Goal: Find specific page/section: Find specific page/section

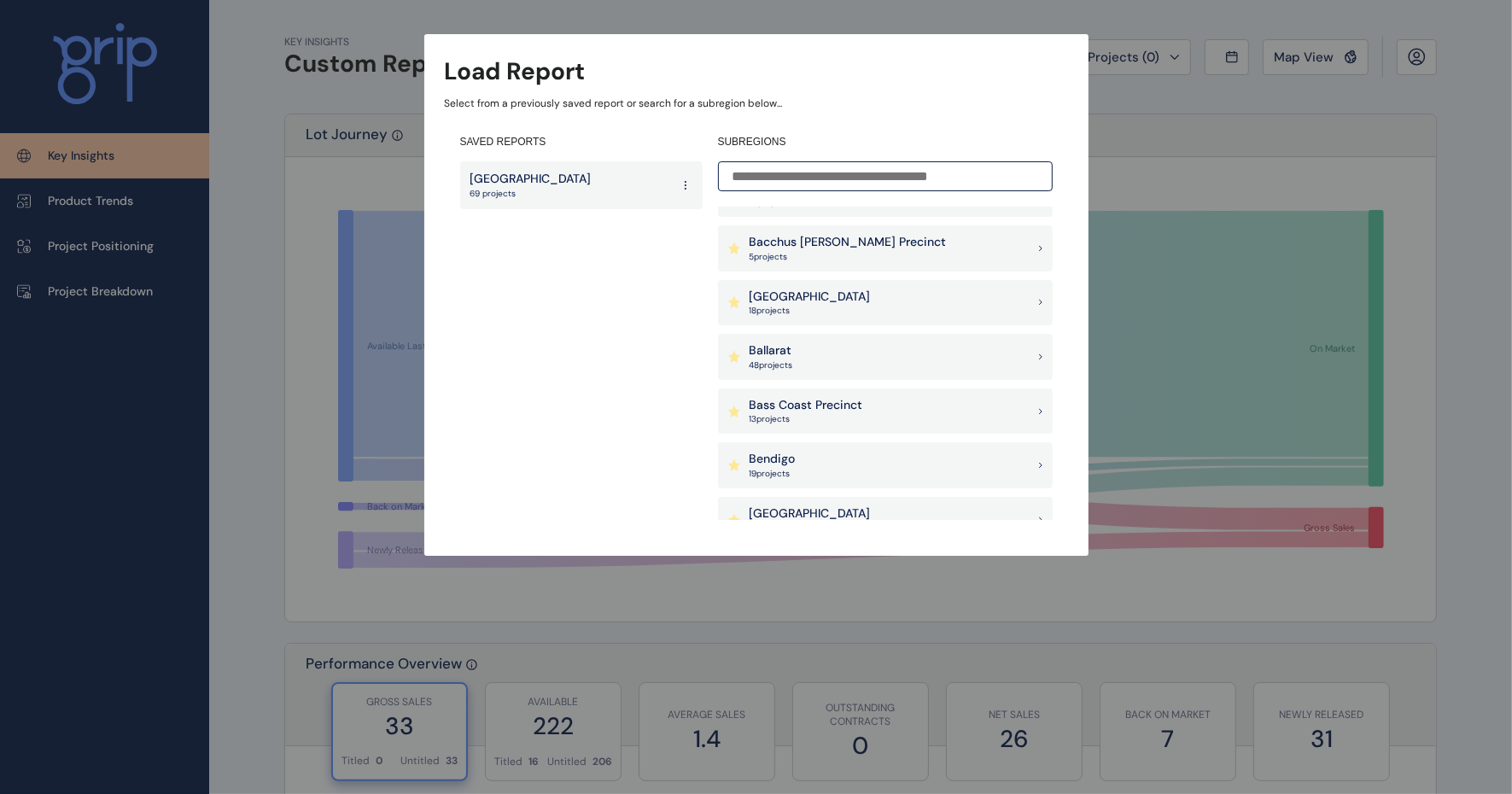
scroll to position [91, 0]
click at [833, 400] on p "Bass Coast Precinct" at bounding box center [806, 405] width 113 height 17
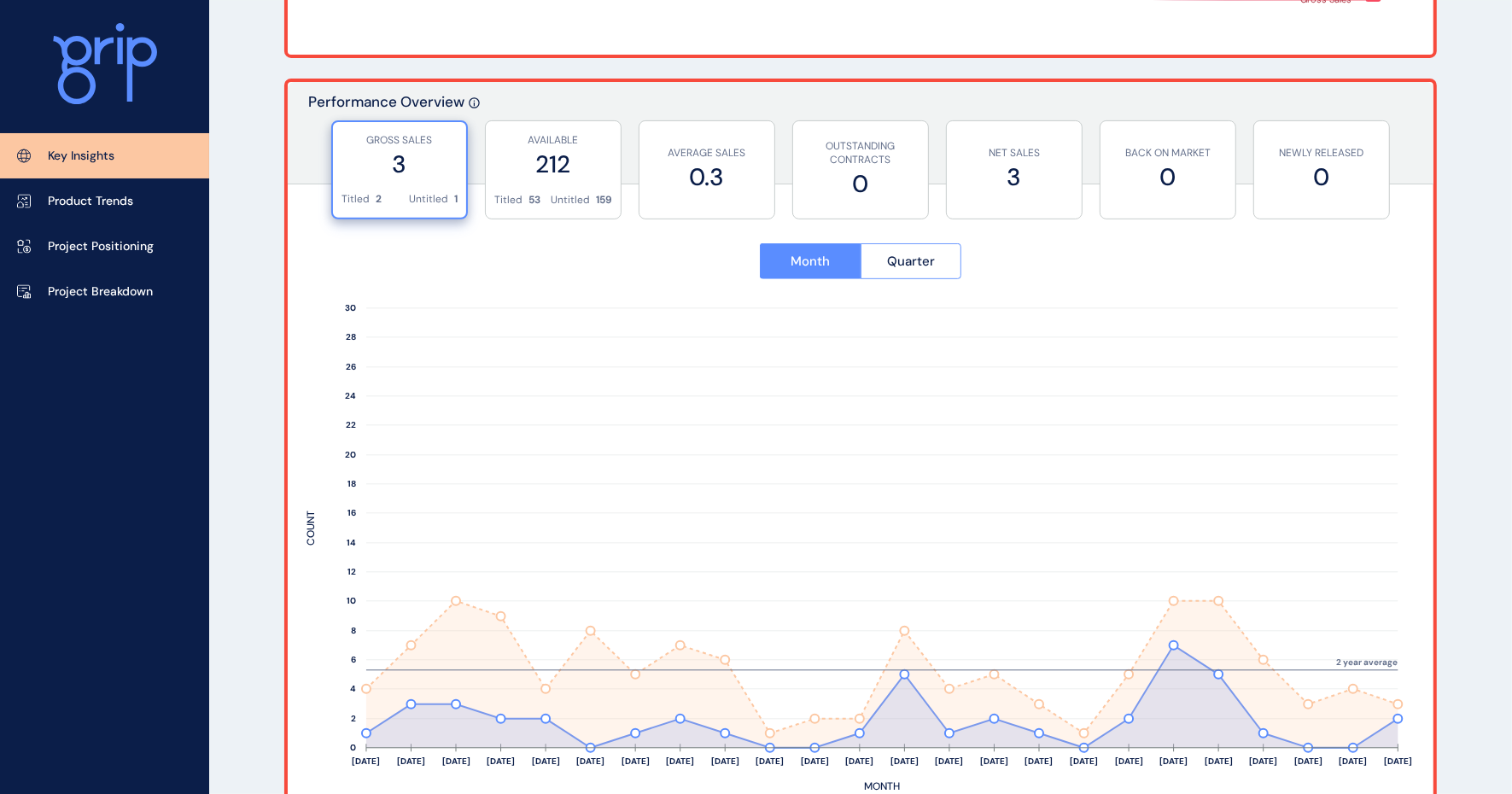
scroll to position [571, 0]
click at [95, 296] on p "Project Breakdown" at bounding box center [100, 292] width 105 height 17
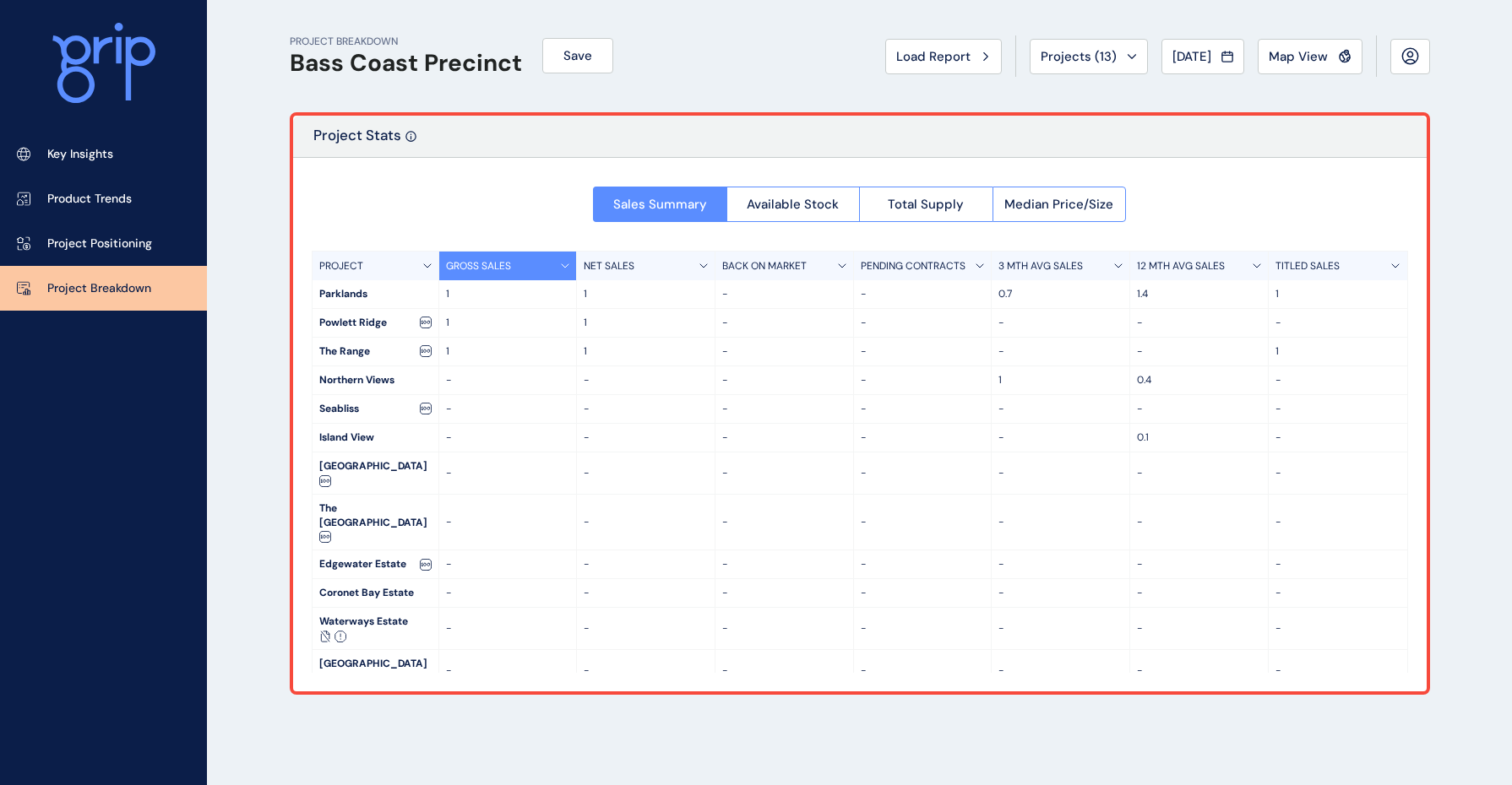
click at [773, 60] on div "PROJECT BREAKDOWN Bass Coast Precinct Save Load Report Projects ( 13 ) Aug 2025…" at bounding box center [860, 55] width 1140 height 112
click at [1457, 127] on div "PROJECT BREAKDOWN Bass Coast Precinct Save Load Report Projects ( 13 ) Aug 2025…" at bounding box center [756, 392] width 1512 height 785
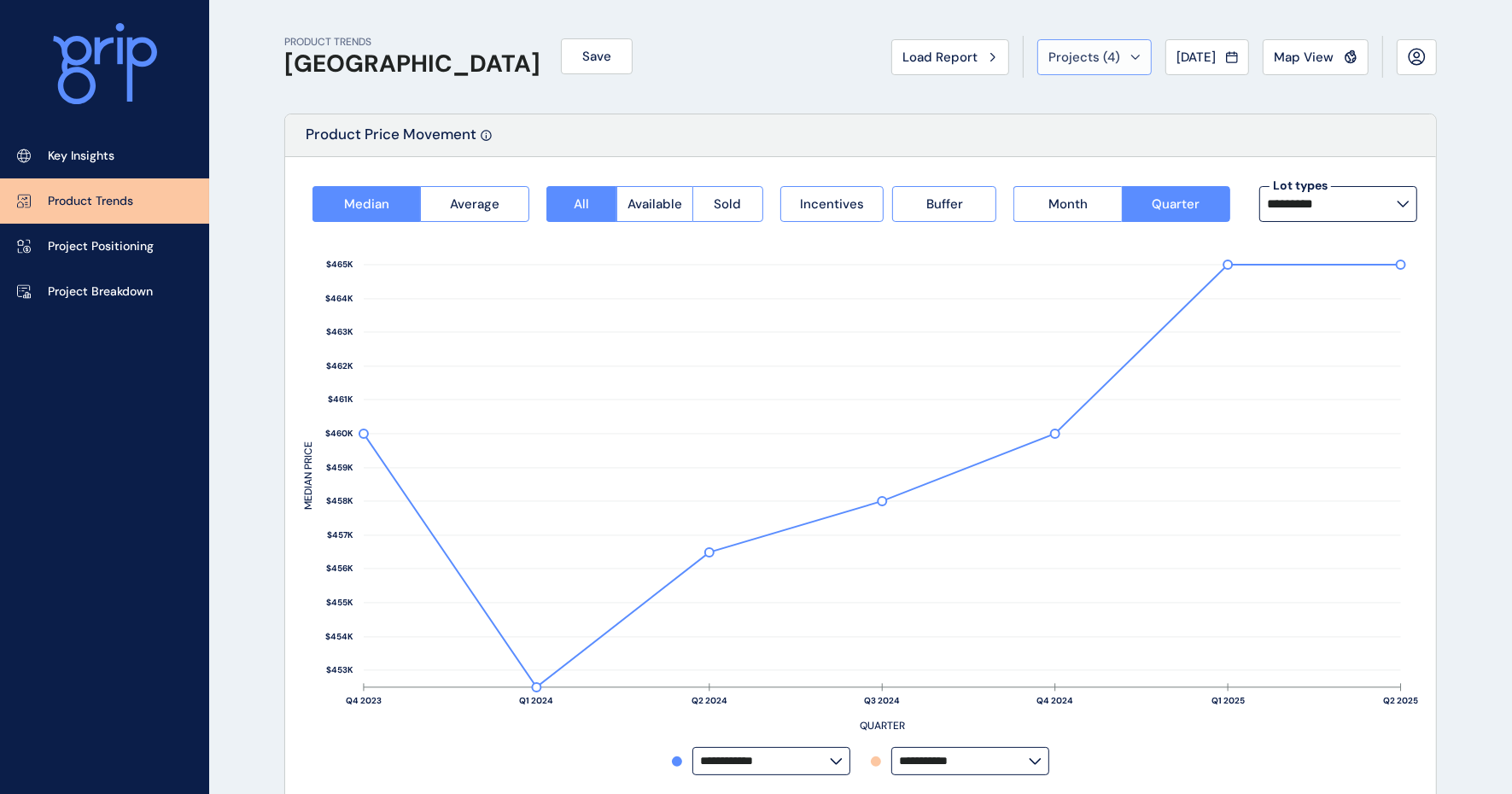
click at [1127, 60] on button "Projects ( 4 )" at bounding box center [1094, 57] width 114 height 36
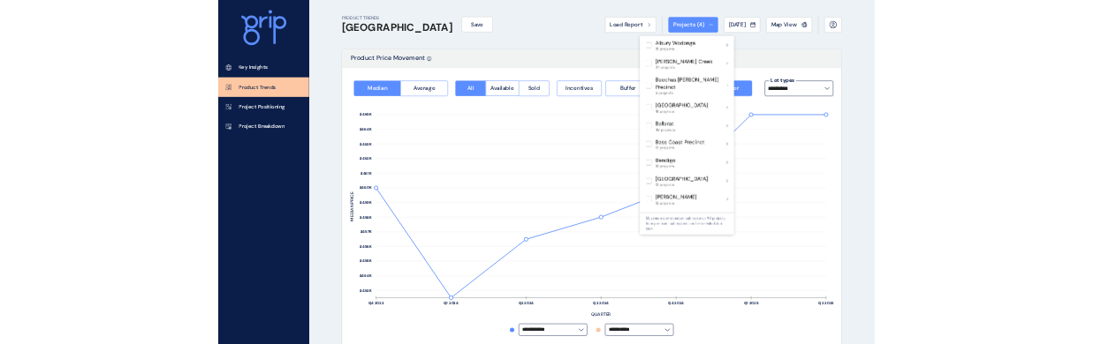
scroll to position [331, 0]
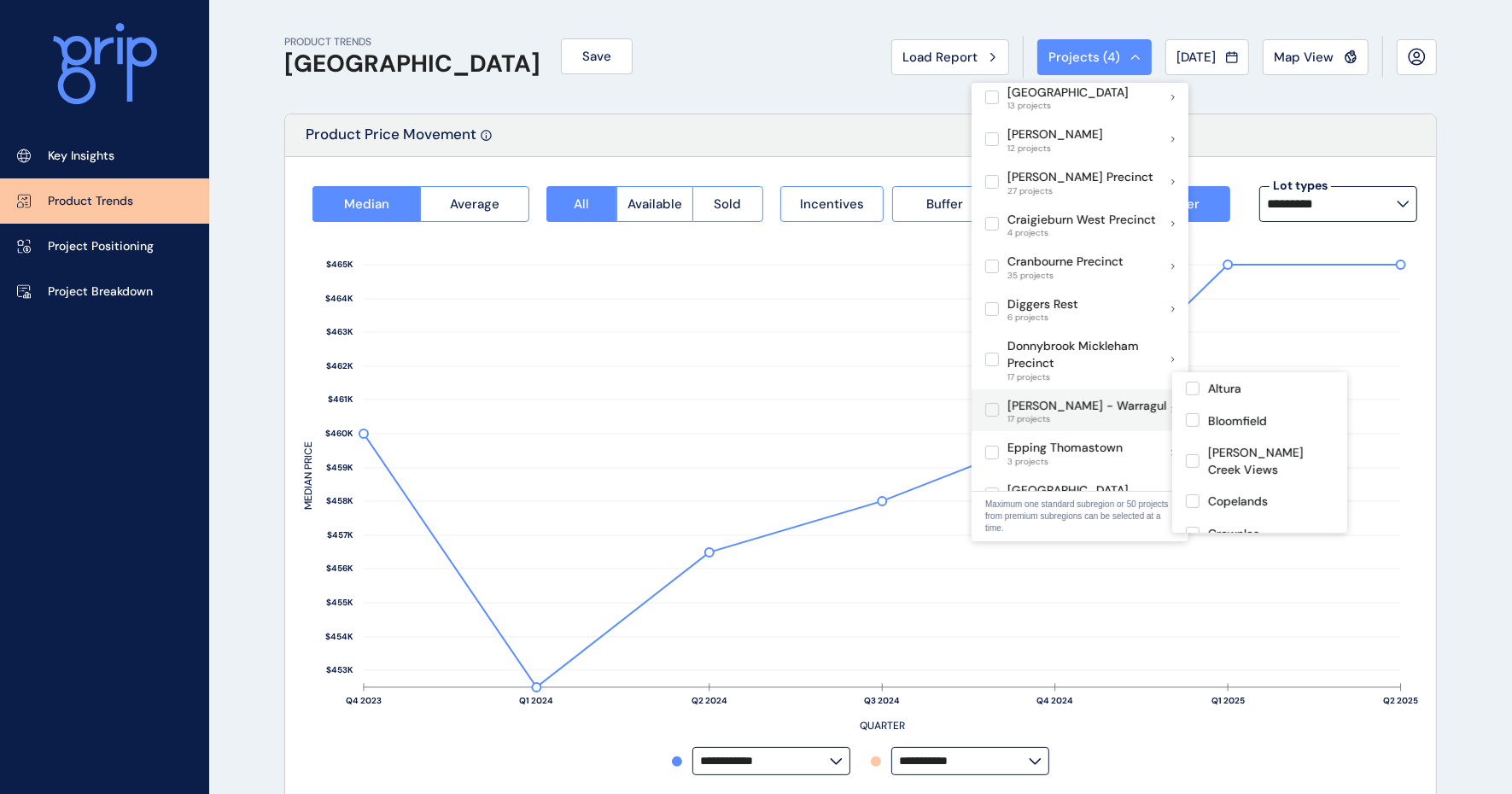
click at [1043, 398] on p "[PERSON_NAME] - Warragul" at bounding box center [1087, 407] width 159 height 17
type input "**********"
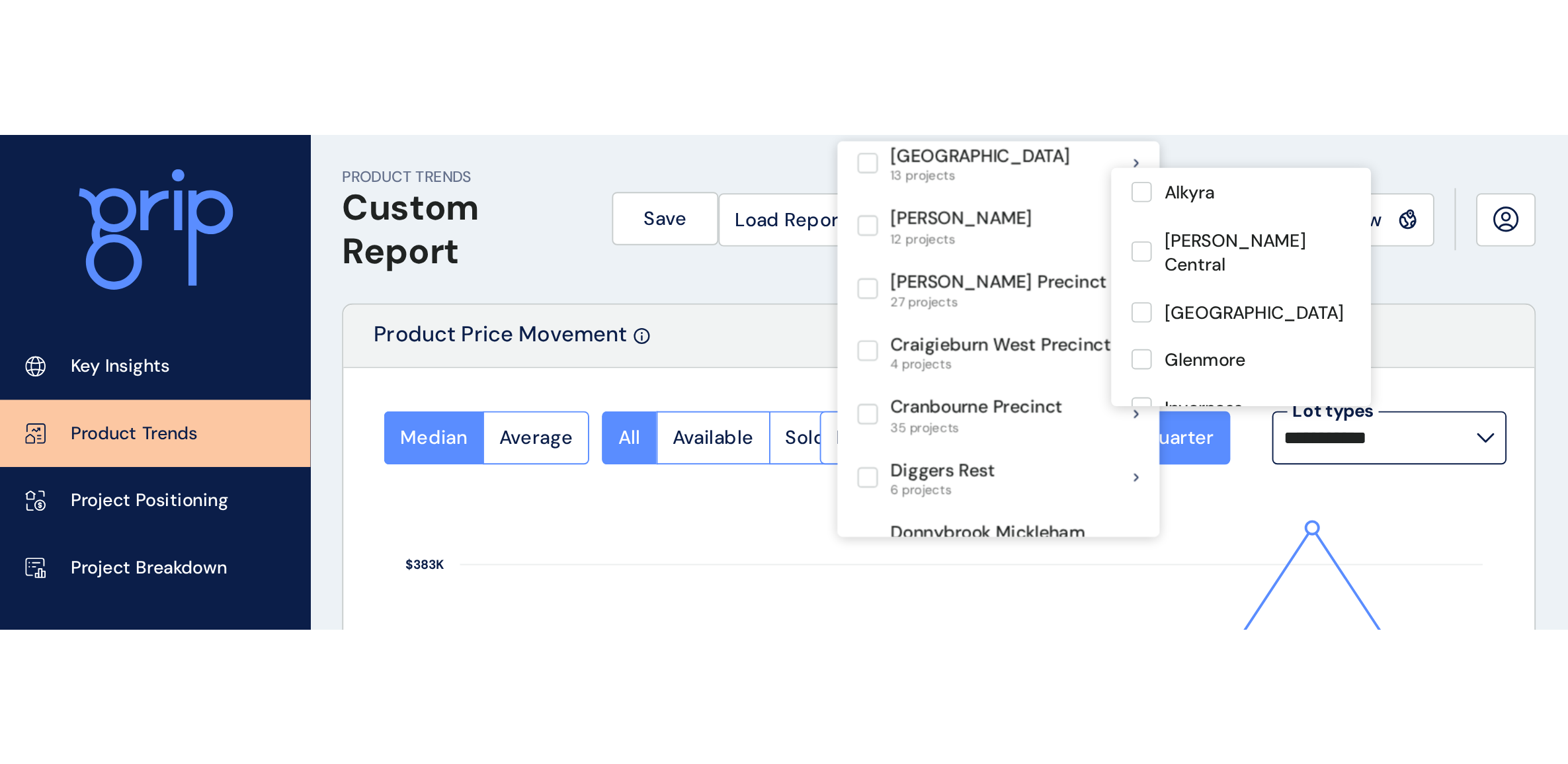
scroll to position [248, 0]
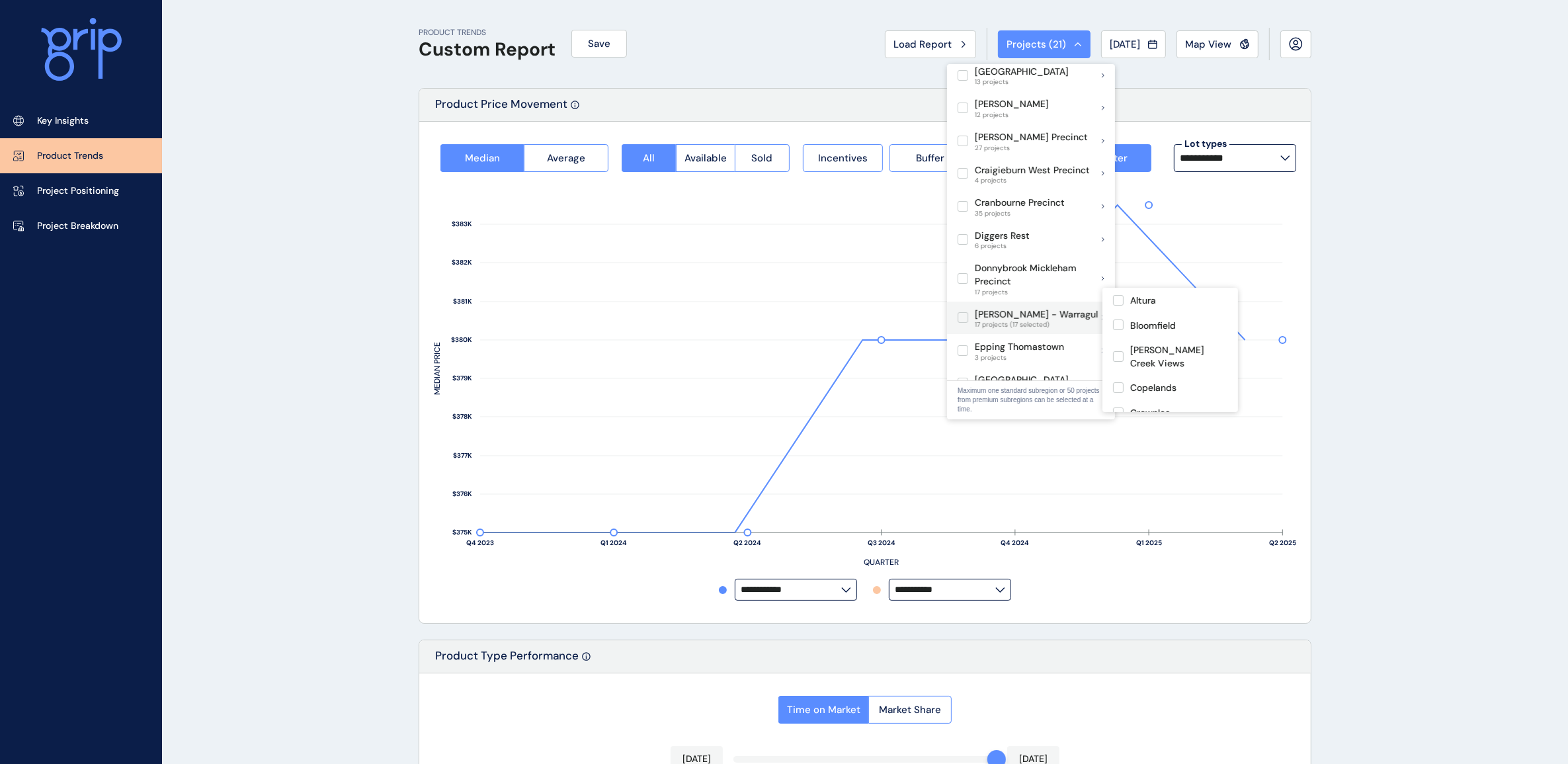
click at [1003, 309] on p "[PERSON_NAME] - Warragul" at bounding box center [1036, 315] width 123 height 13
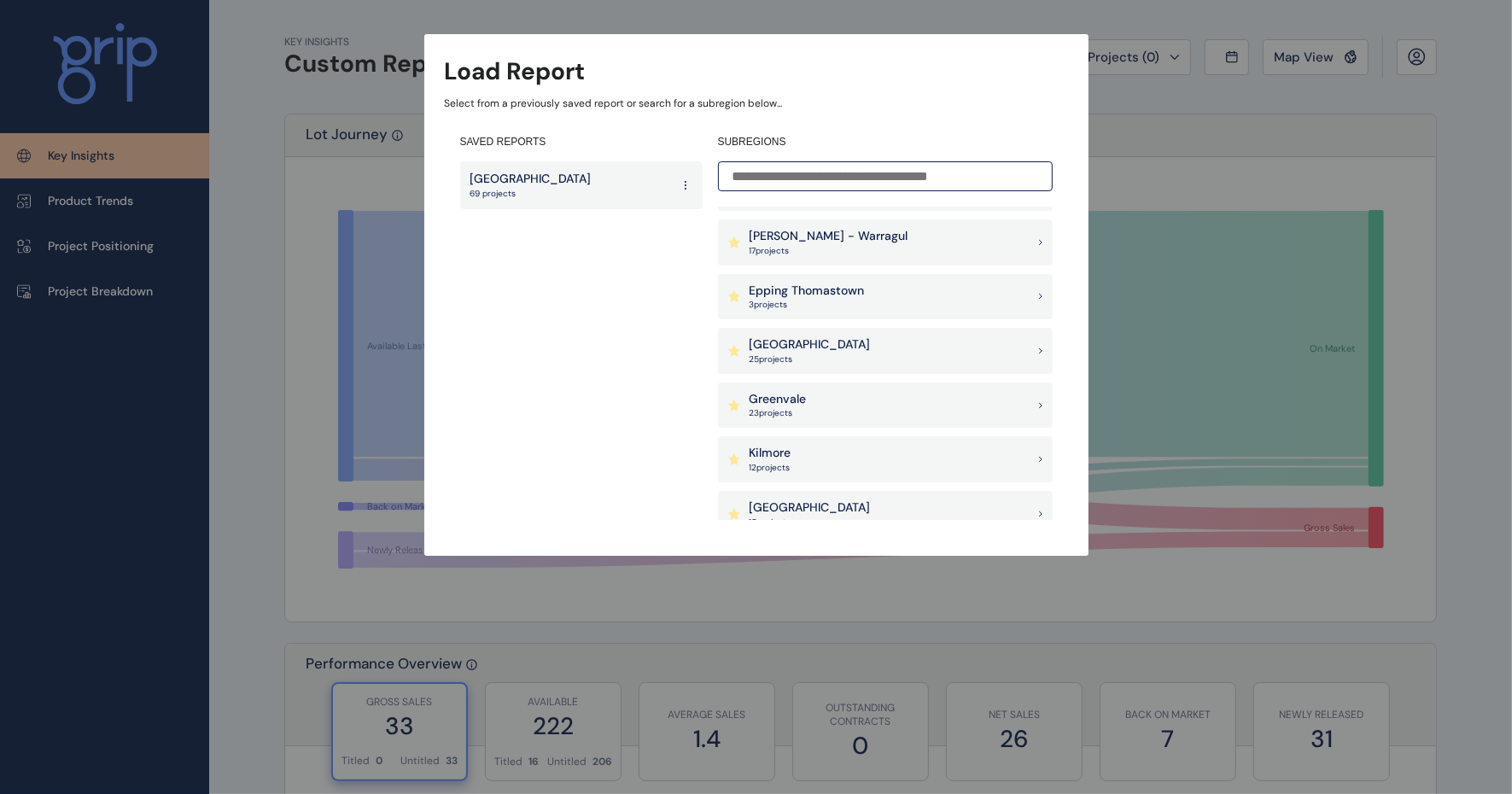
scroll to position [534, 0]
click at [807, 444] on p "[PERSON_NAME] - Warragul" at bounding box center [829, 451] width 159 height 17
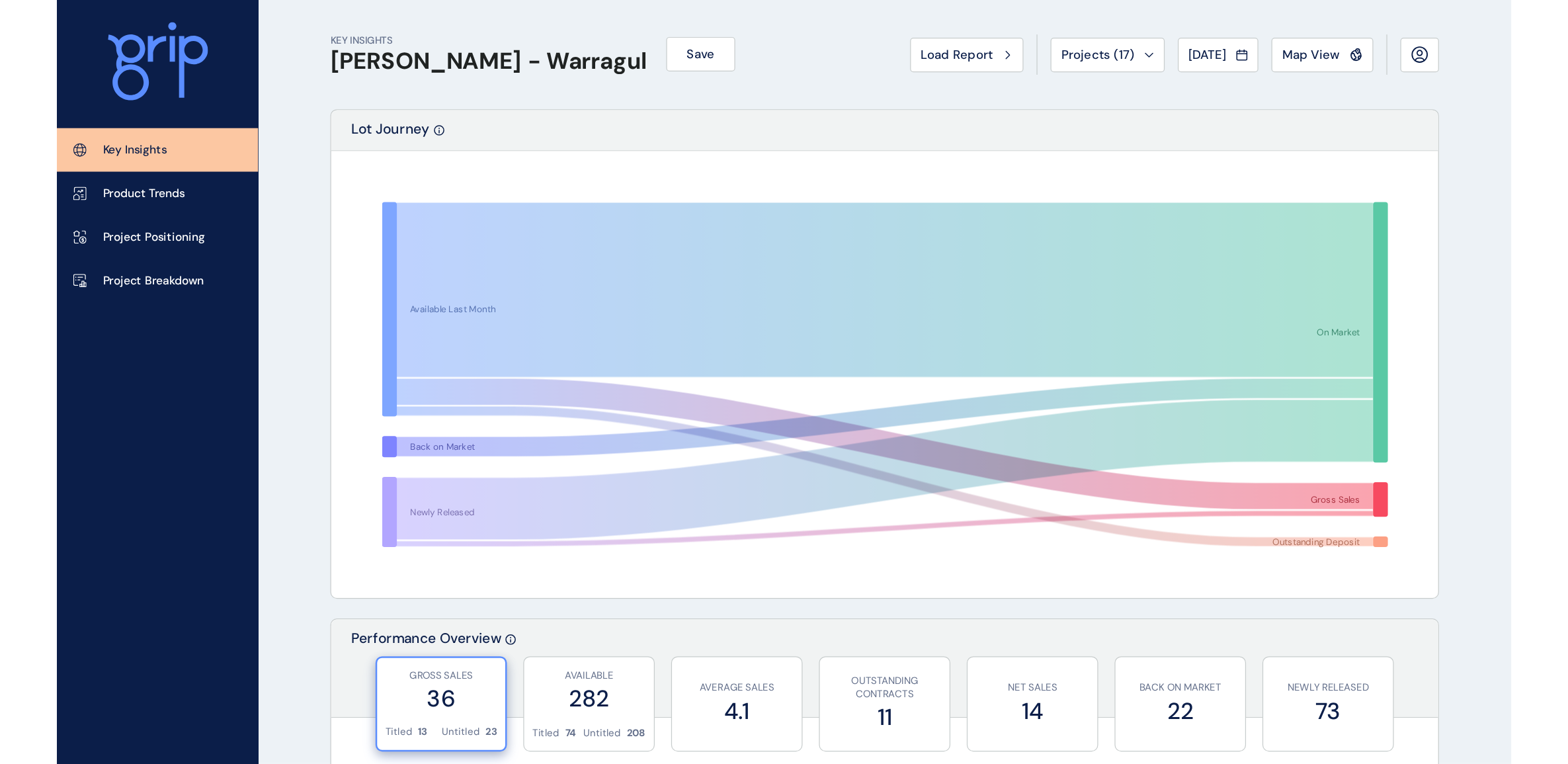
scroll to position [413, 0]
